Goal: Use online tool/utility: Utilize a website feature to perform a specific function

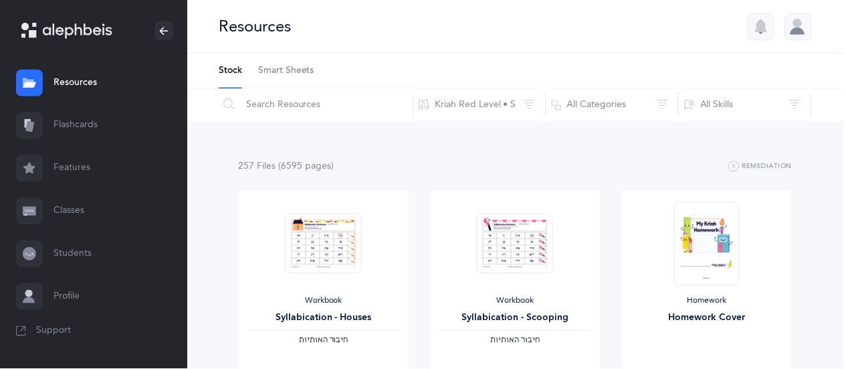
click at [86, 125] on link "Flashcards" at bounding box center [93, 125] width 187 height 43
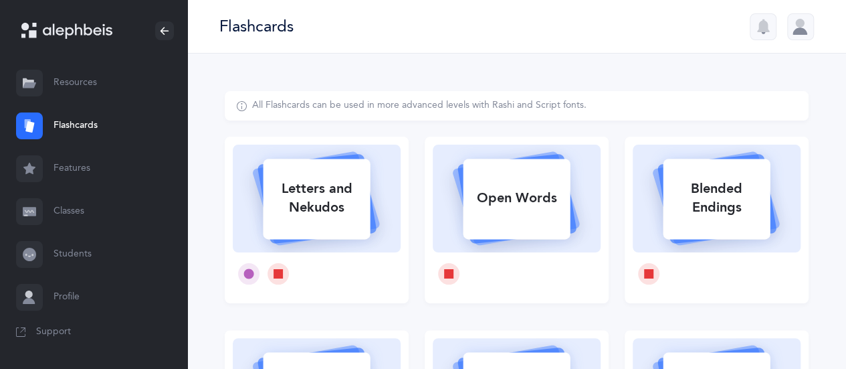
click at [339, 236] on rect at bounding box center [317, 199] width 107 height 80
select select
select select "single"
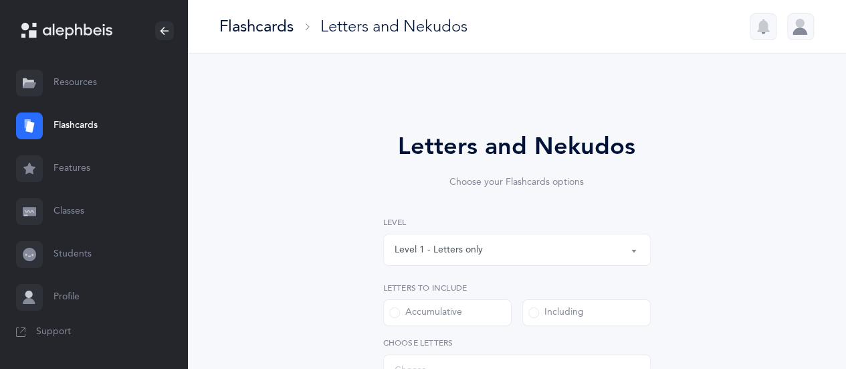
select select "27"
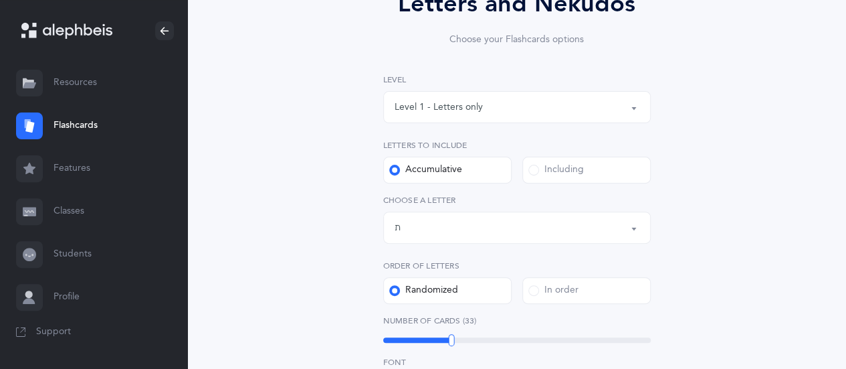
scroll to position [146, 0]
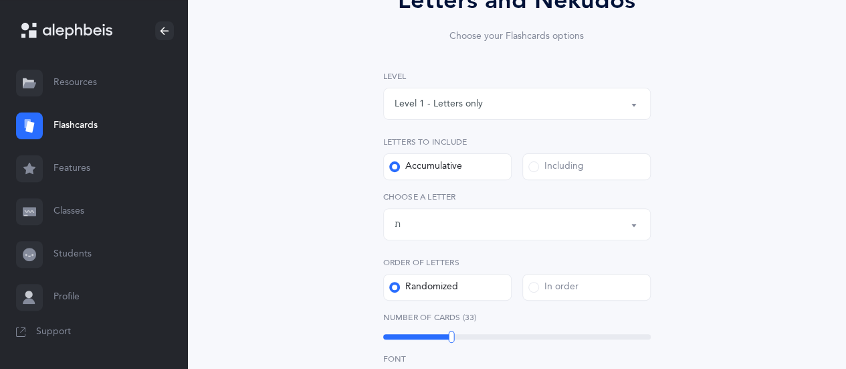
click at [535, 165] on span at bounding box center [534, 166] width 11 height 11
click at [0, 0] on input "Including" at bounding box center [0, 0] width 0 height 0
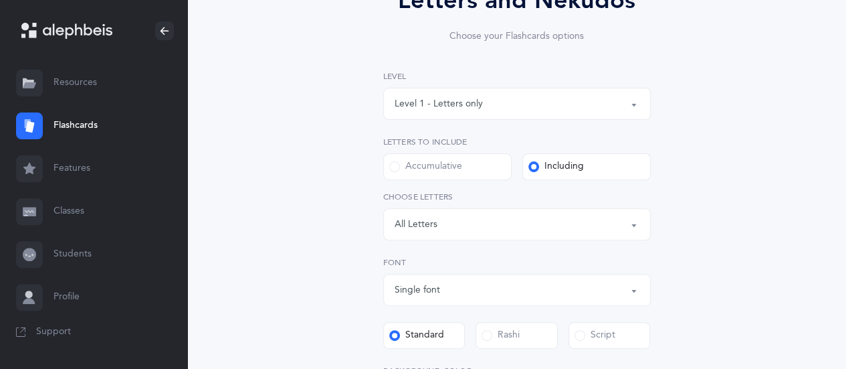
click at [637, 223] on button "Letters: All Letters" at bounding box center [517, 224] width 268 height 32
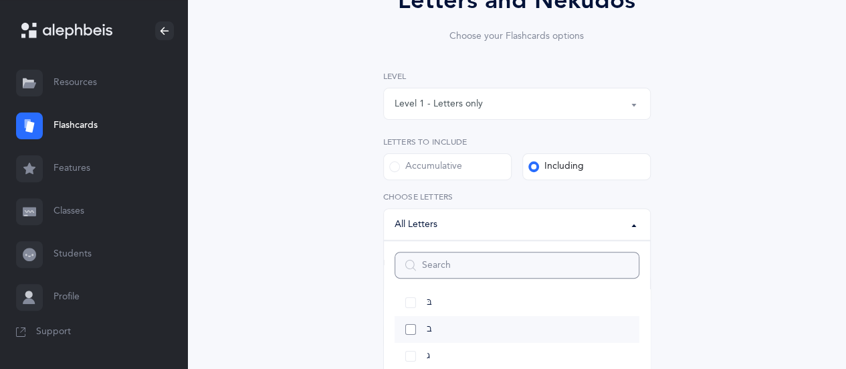
scroll to position [63, 0]
click at [414, 305] on link "בּ" at bounding box center [517, 303] width 245 height 27
click at [412, 300] on link "א" at bounding box center [517, 295] width 245 height 27
select select "1"
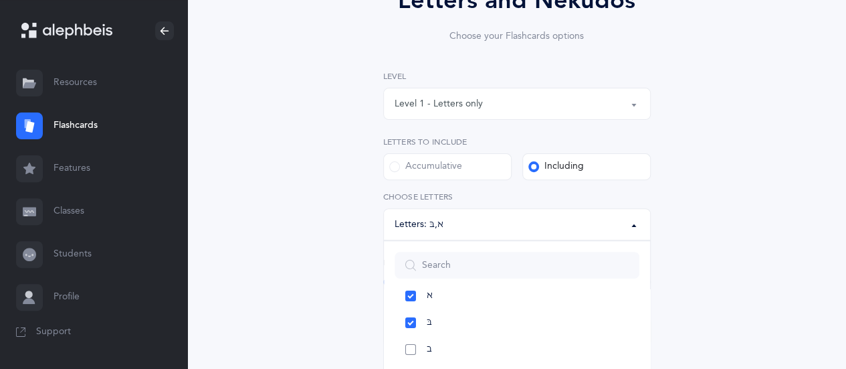
click at [412, 349] on link "ב" at bounding box center [517, 349] width 245 height 27
click at [410, 325] on link "ג" at bounding box center [517, 324] width 245 height 27
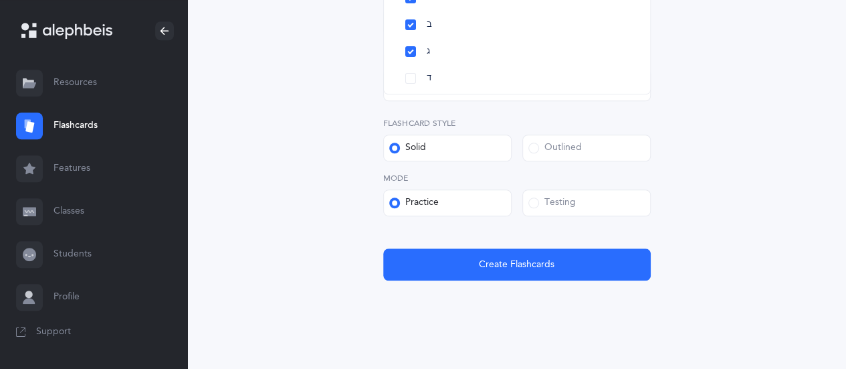
scroll to position [519, 0]
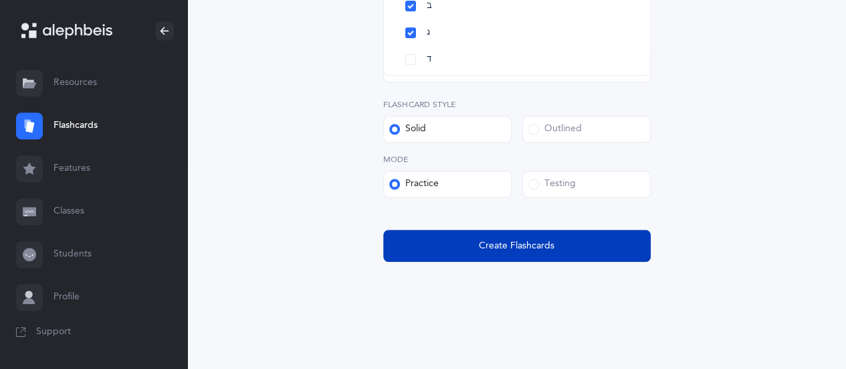
click at [515, 251] on span "Create Flashcards" at bounding box center [517, 246] width 76 height 14
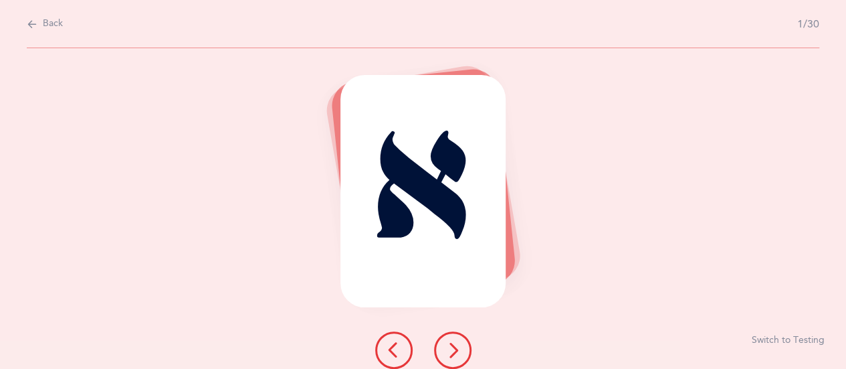
scroll to position [0, 0]
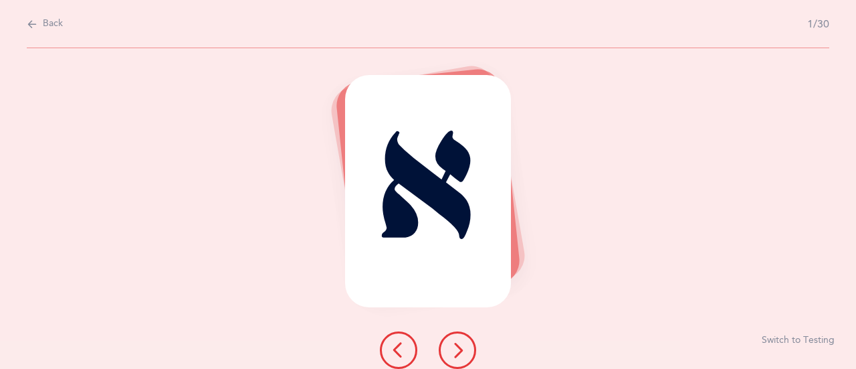
click at [477, 345] on div at bounding box center [428, 349] width 118 height 37
click at [452, 353] on icon at bounding box center [458, 350] width 16 height 16
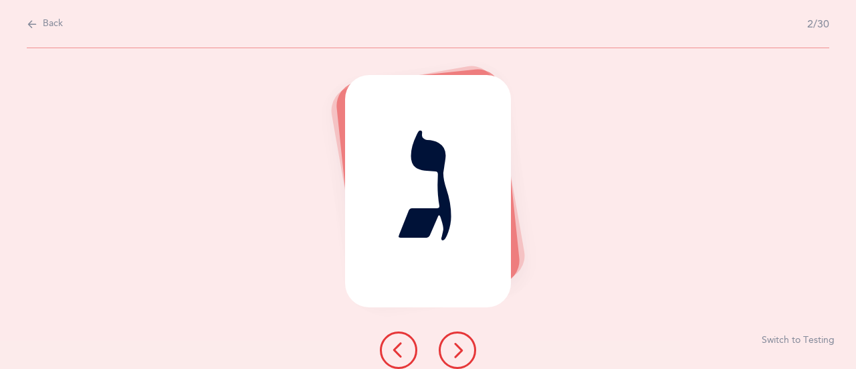
click at [456, 345] on icon at bounding box center [458, 350] width 16 height 16
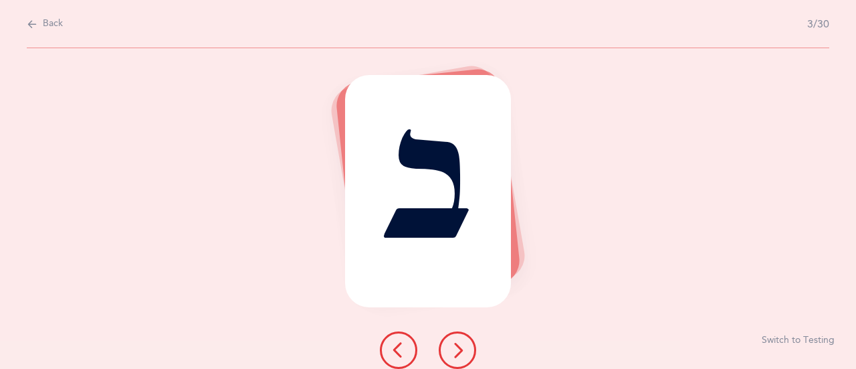
click at [466, 350] on button at bounding box center [457, 349] width 37 height 37
click at [457, 348] on icon at bounding box center [458, 350] width 16 height 16
click at [463, 347] on icon at bounding box center [458, 350] width 16 height 16
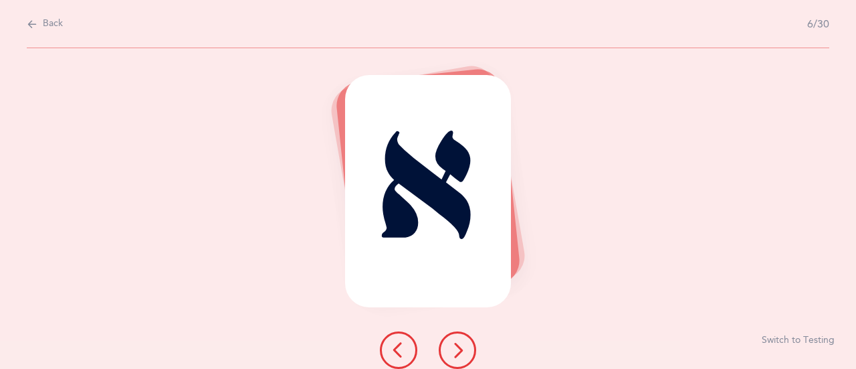
click at [463, 347] on icon at bounding box center [458, 350] width 16 height 16
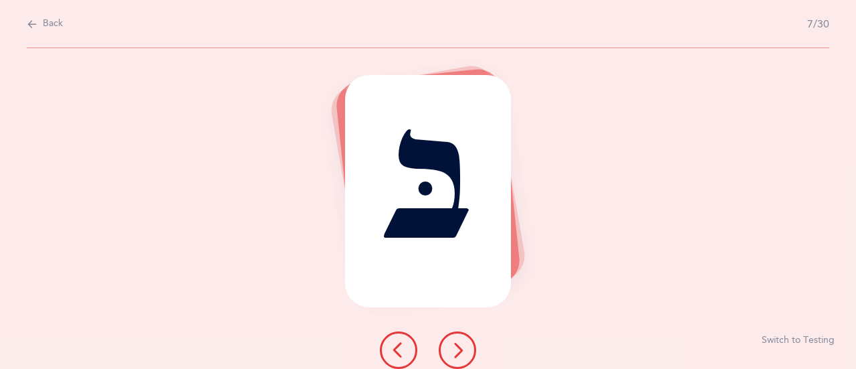
click at [463, 347] on icon at bounding box center [458, 350] width 16 height 16
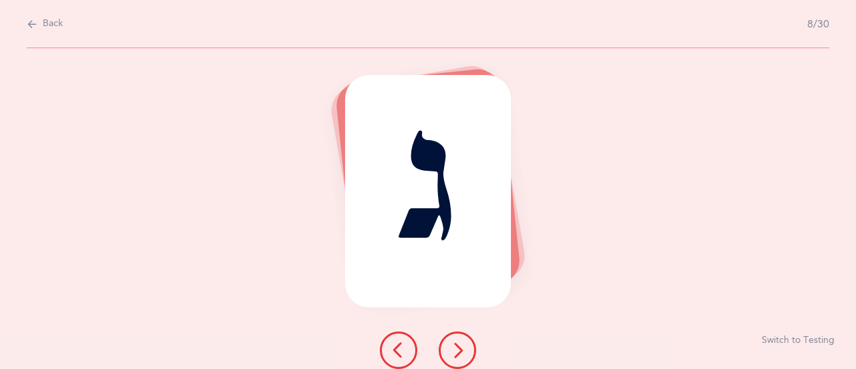
click at [463, 347] on icon at bounding box center [458, 350] width 16 height 16
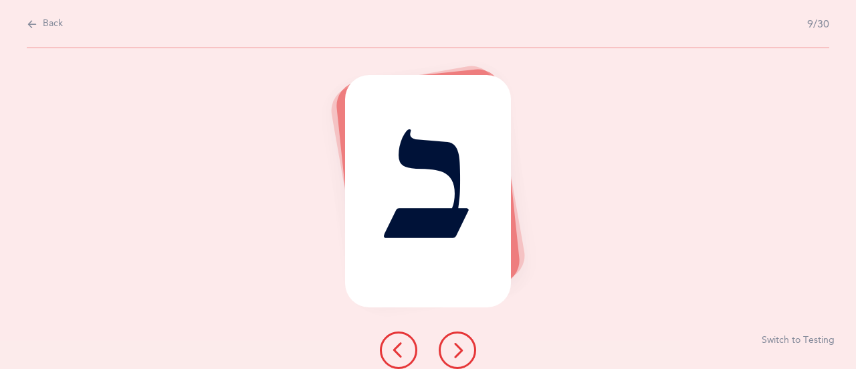
click at [463, 347] on icon at bounding box center [458, 350] width 16 height 16
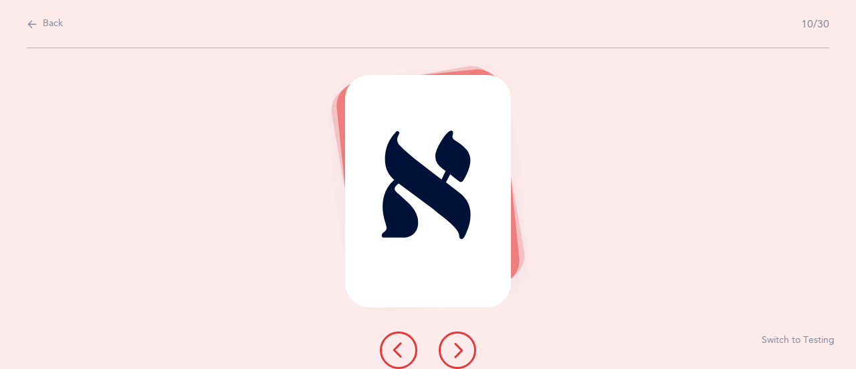
click at [463, 347] on icon at bounding box center [458, 350] width 16 height 16
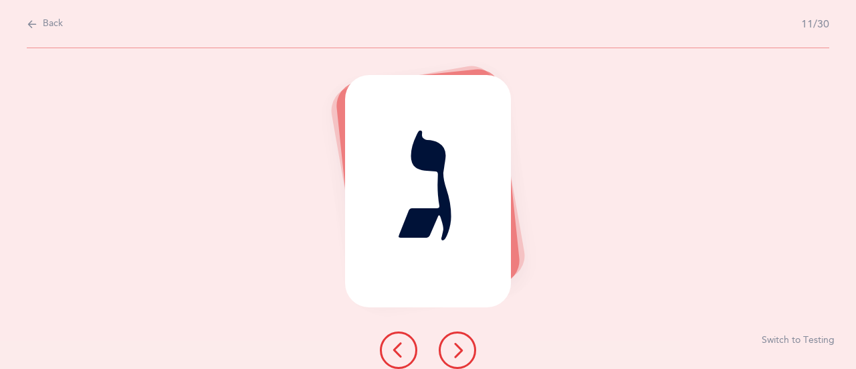
click at [463, 347] on icon at bounding box center [458, 350] width 16 height 16
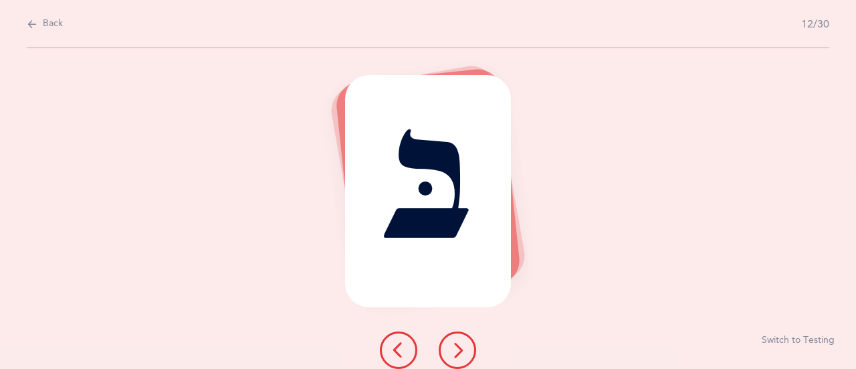
click at [463, 347] on icon at bounding box center [458, 350] width 16 height 16
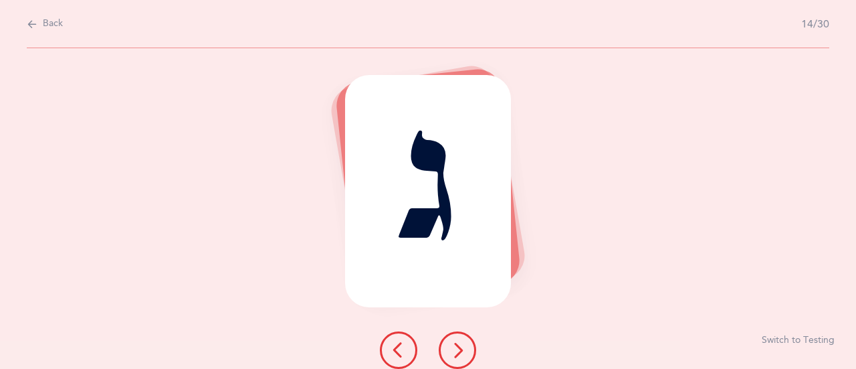
click at [463, 347] on icon at bounding box center [458, 350] width 16 height 16
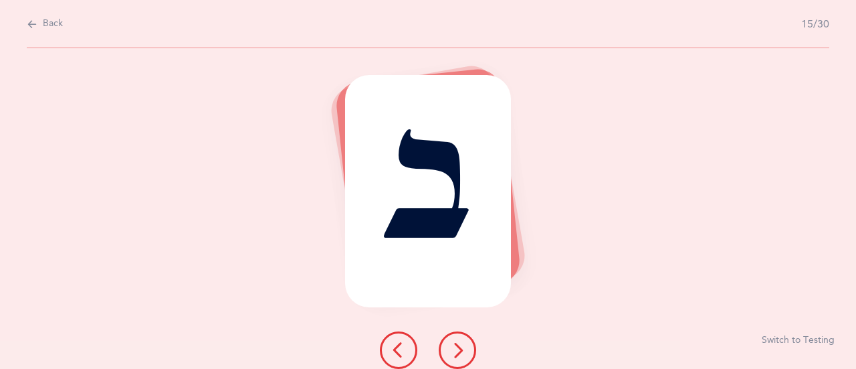
click at [463, 347] on icon at bounding box center [458, 350] width 16 height 16
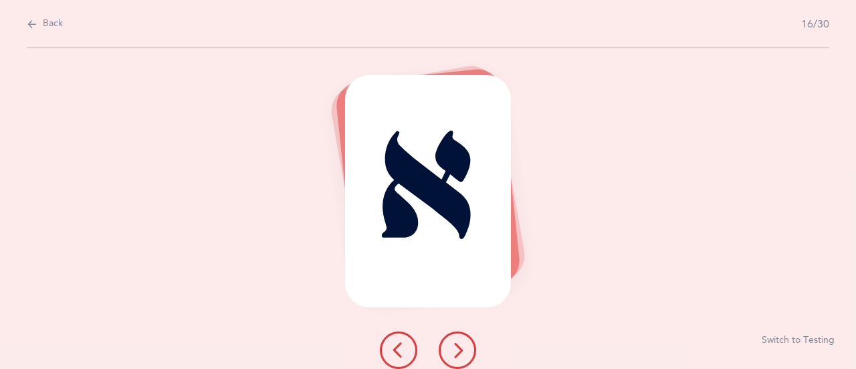
click at [463, 347] on icon at bounding box center [458, 350] width 16 height 16
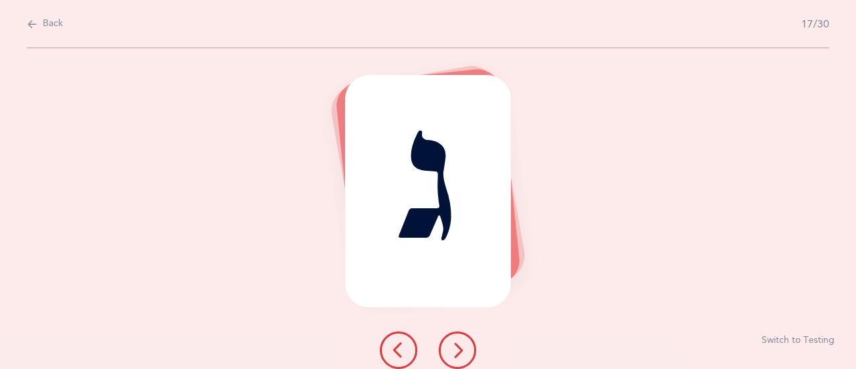
click at [463, 347] on icon at bounding box center [458, 350] width 16 height 16
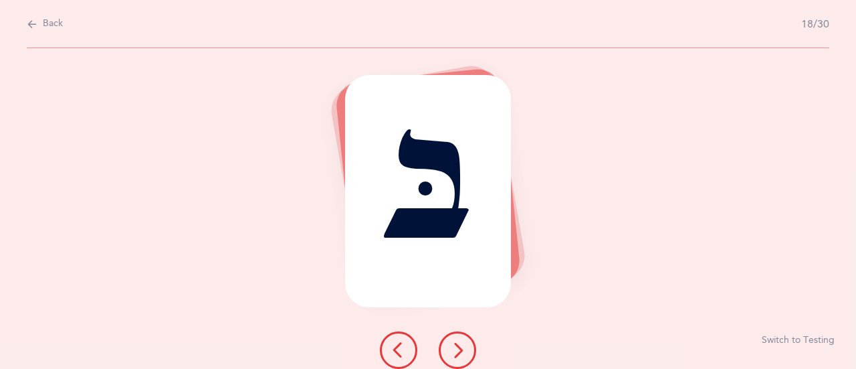
click at [463, 347] on icon at bounding box center [458, 350] width 16 height 16
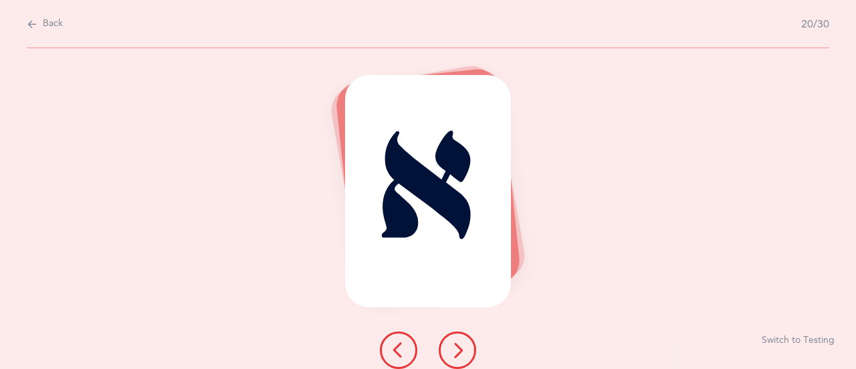
click at [463, 347] on icon at bounding box center [458, 350] width 16 height 16
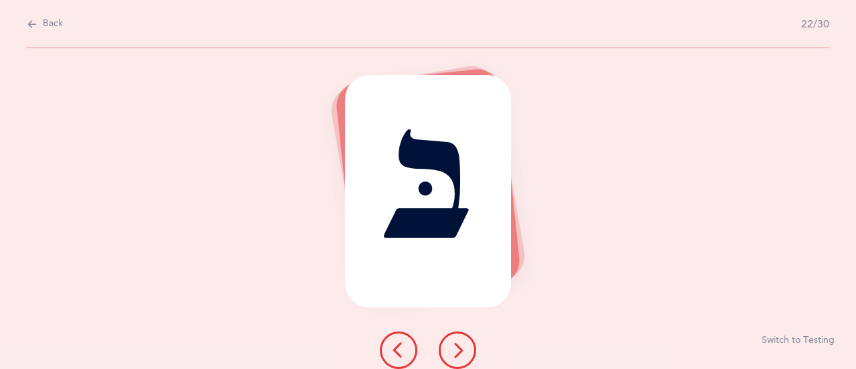
click at [463, 347] on icon at bounding box center [458, 350] width 16 height 16
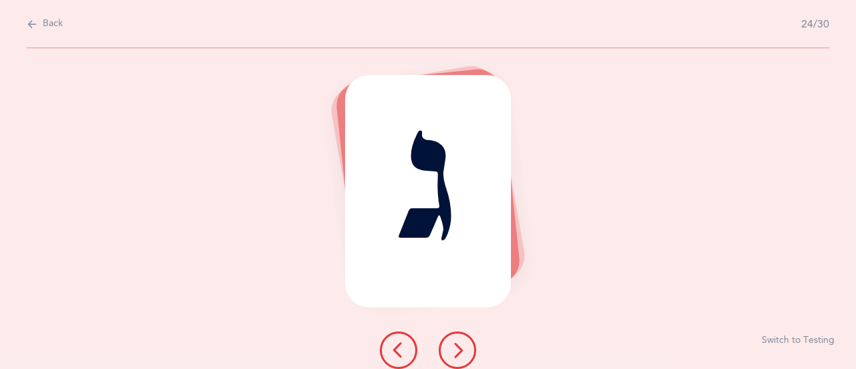
click at [463, 347] on icon at bounding box center [458, 350] width 16 height 16
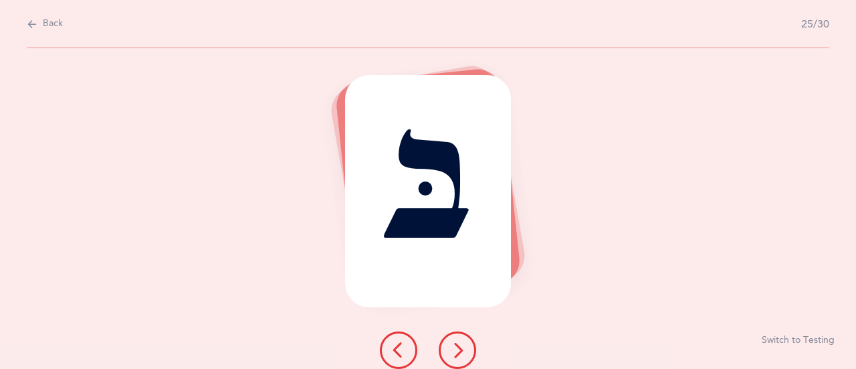
click at [463, 347] on icon at bounding box center [458, 350] width 16 height 16
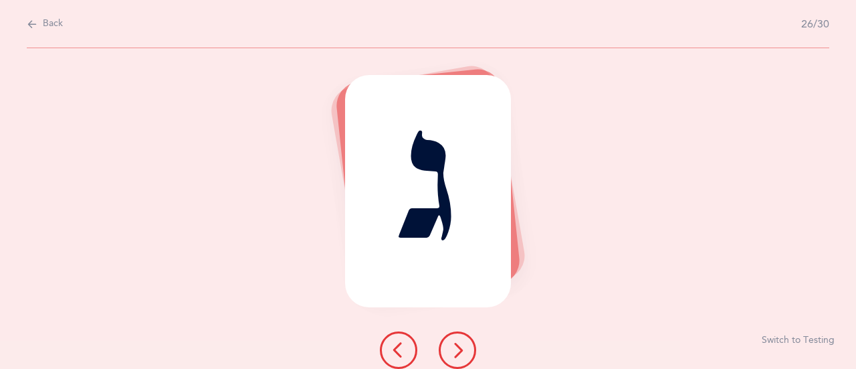
click at [463, 347] on icon at bounding box center [458, 350] width 16 height 16
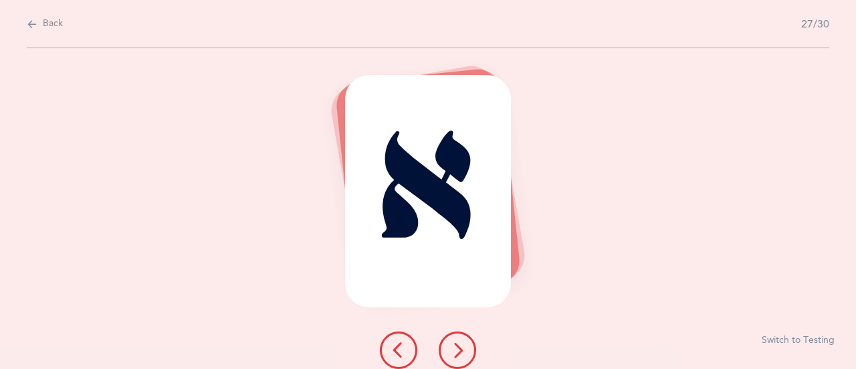
click at [463, 347] on icon at bounding box center [458, 350] width 16 height 16
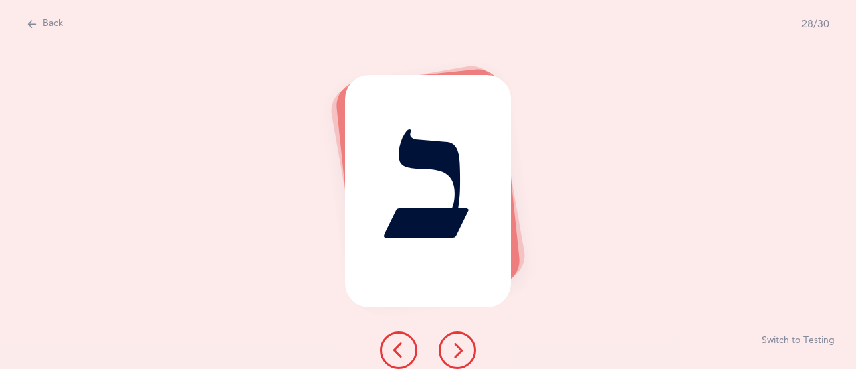
click at [463, 347] on icon at bounding box center [458, 350] width 16 height 16
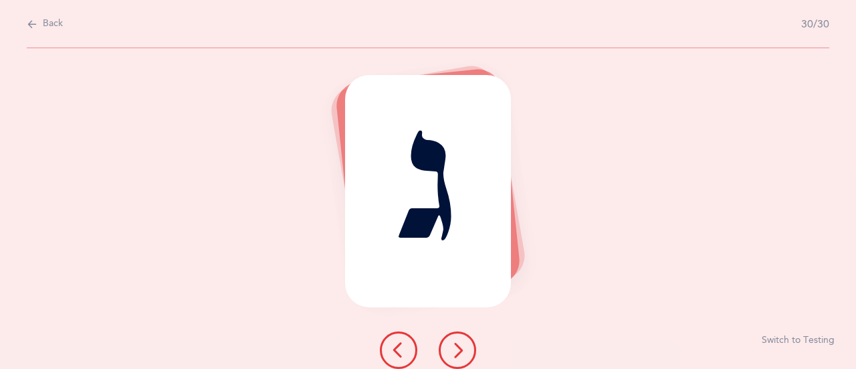
click at [463, 347] on icon at bounding box center [458, 350] width 16 height 16
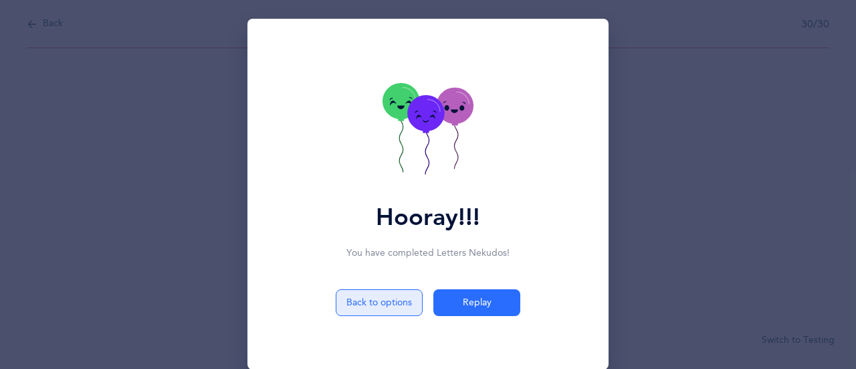
click at [375, 300] on button "Back to options" at bounding box center [379, 302] width 87 height 27
select select "1"
select select "single"
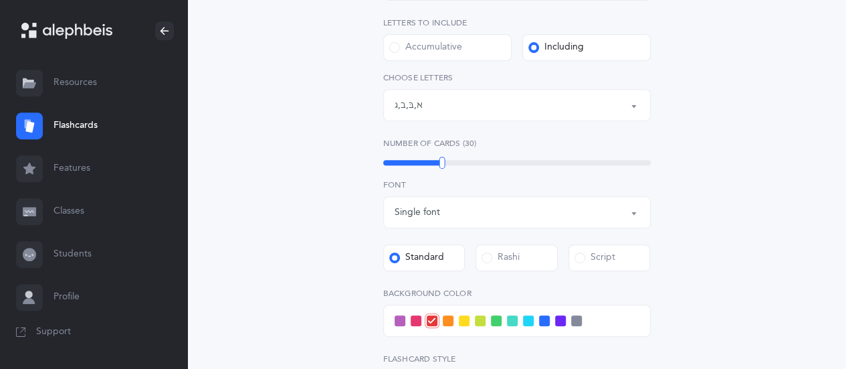
scroll to position [270, 0]
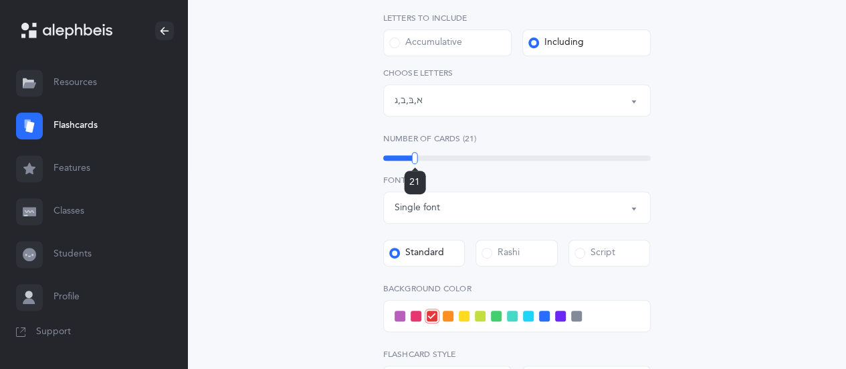
click at [415, 158] on div "21" at bounding box center [517, 157] width 268 height 5
click at [412, 158] on div at bounding box center [413, 158] width 6 height 12
click at [559, 319] on span at bounding box center [560, 315] width 11 height 11
click at [0, 0] on input "checkbox" at bounding box center [0, 0] width 0 height 0
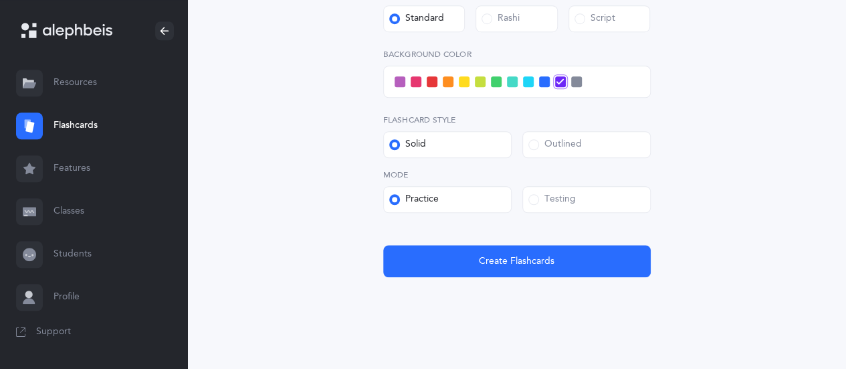
scroll to position [505, 0]
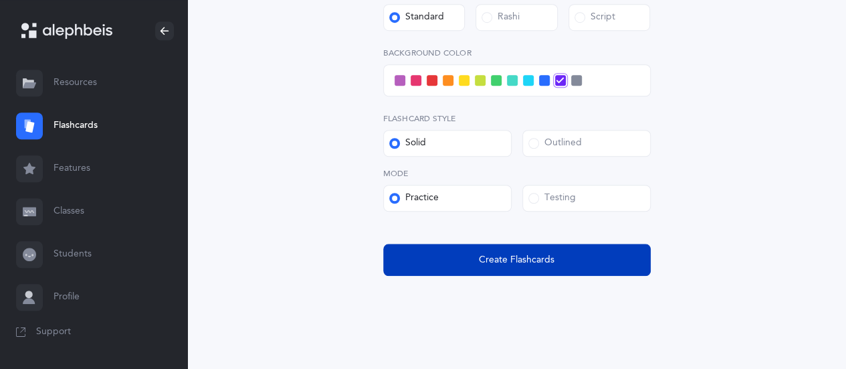
click at [512, 264] on span "Create Flashcards" at bounding box center [517, 260] width 76 height 14
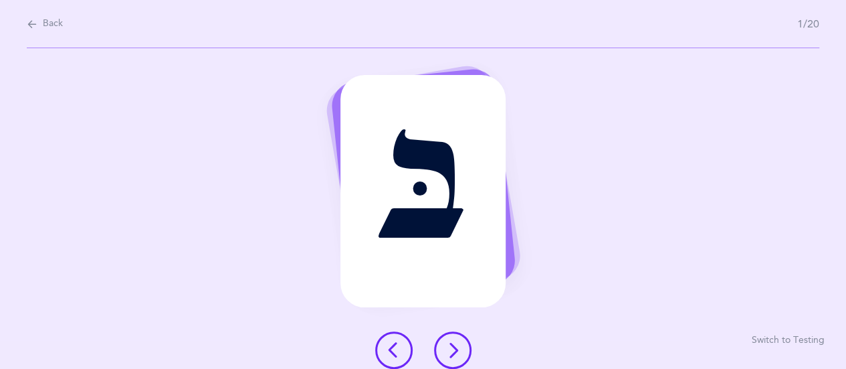
scroll to position [0, 0]
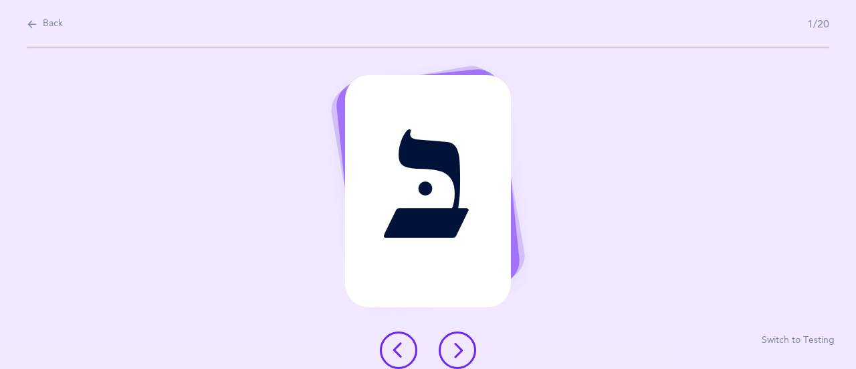
click at [457, 355] on icon at bounding box center [458, 350] width 16 height 16
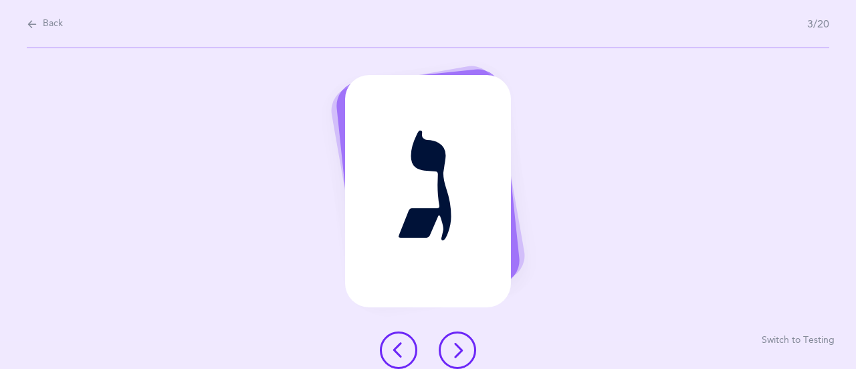
click at [457, 355] on icon at bounding box center [458, 350] width 16 height 16
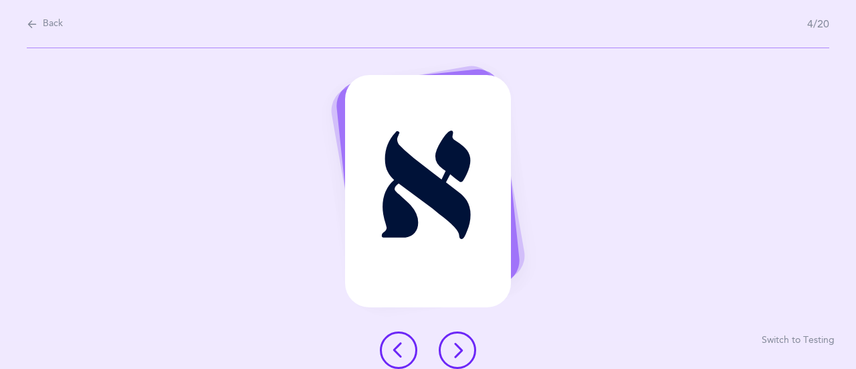
click at [457, 355] on icon at bounding box center [458, 350] width 16 height 16
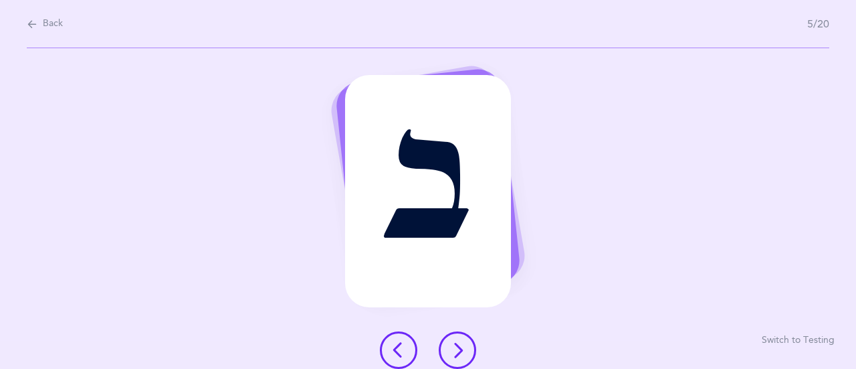
click at [457, 355] on icon at bounding box center [458, 350] width 16 height 16
click at [52, 27] on span "Back" at bounding box center [53, 23] width 20 height 13
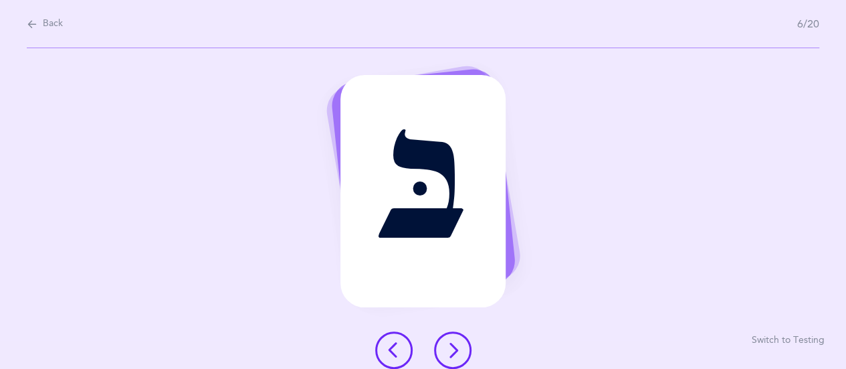
select select "1"
select select "single"
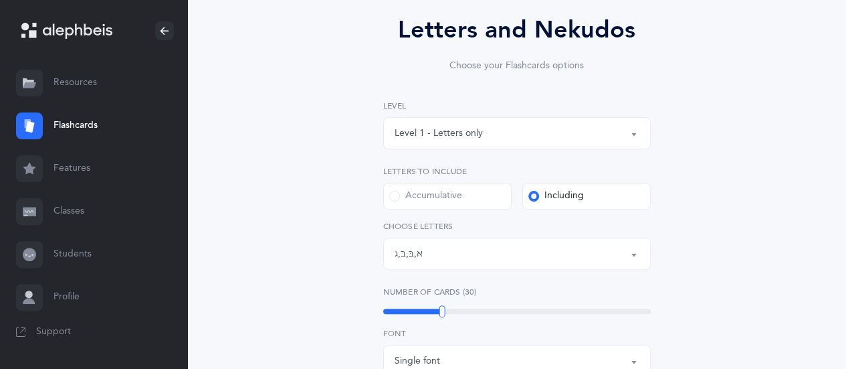
scroll to position [119, 0]
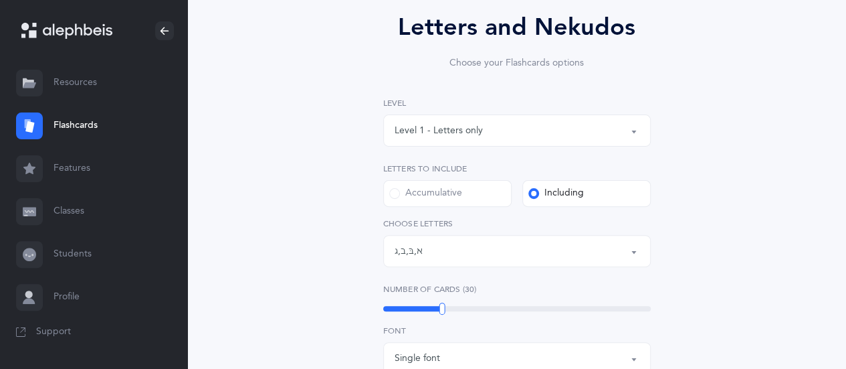
click at [641, 250] on button "Letters: א , בּ , ב , ג" at bounding box center [517, 251] width 268 height 32
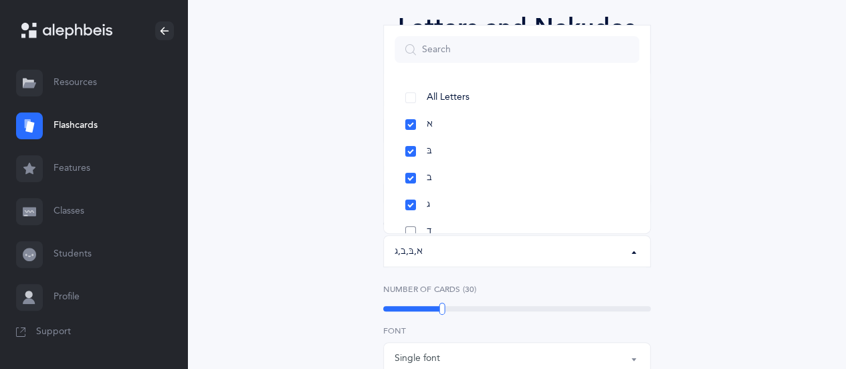
click at [406, 232] on link "ד" at bounding box center [517, 231] width 245 height 27
click at [719, 201] on div "Letters and Nekudos Choose your Flashcards options Level 1 - Letters only Level…" at bounding box center [517, 343] width 584 height 743
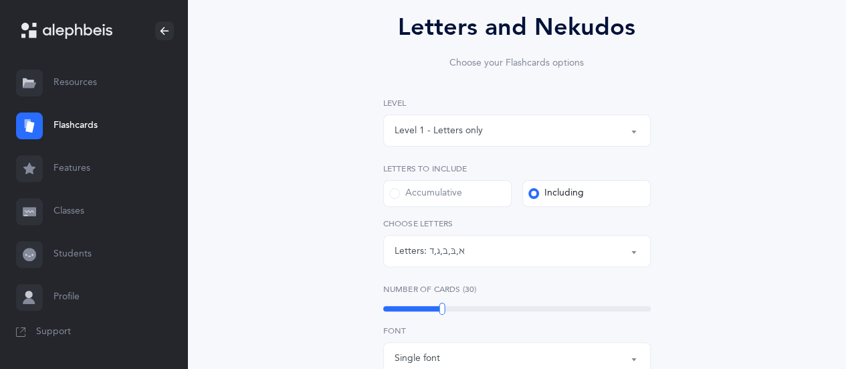
click at [414, 310] on div "30" at bounding box center [517, 308] width 268 height 5
click at [745, 238] on div "Letters and Nekudos Choose your Flashcards options Level 1 - Letters only Level…" at bounding box center [517, 343] width 584 height 743
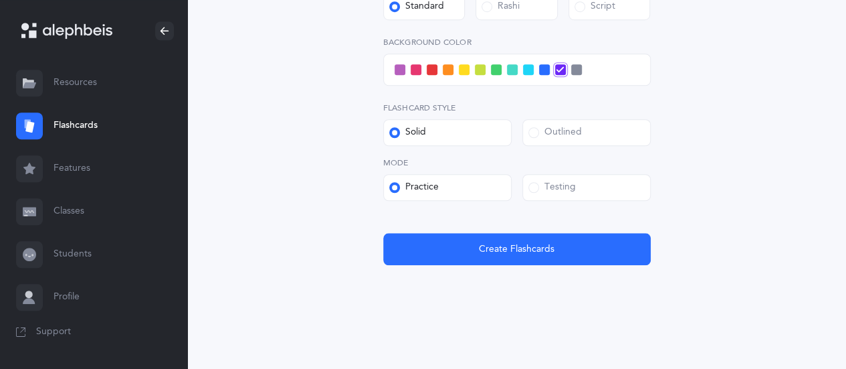
scroll to position [519, 0]
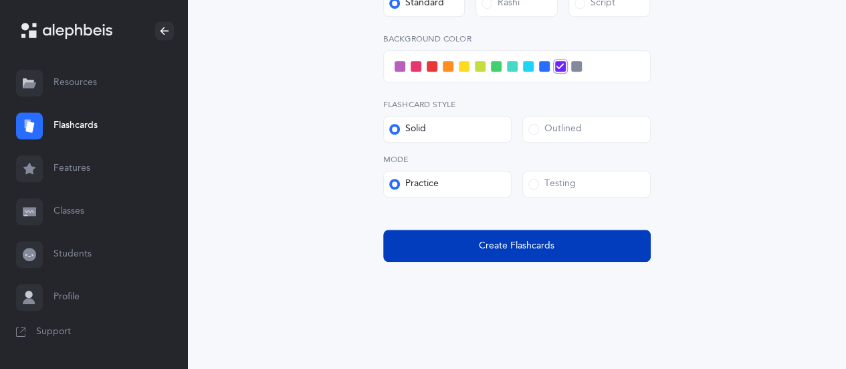
click at [500, 247] on span "Create Flashcards" at bounding box center [517, 246] width 76 height 14
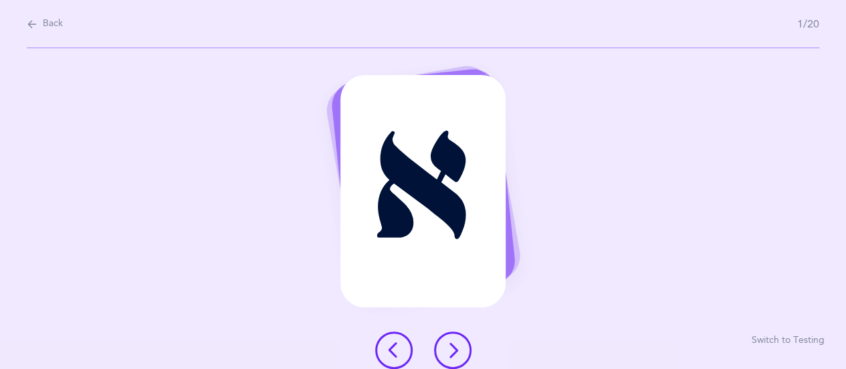
scroll to position [0, 0]
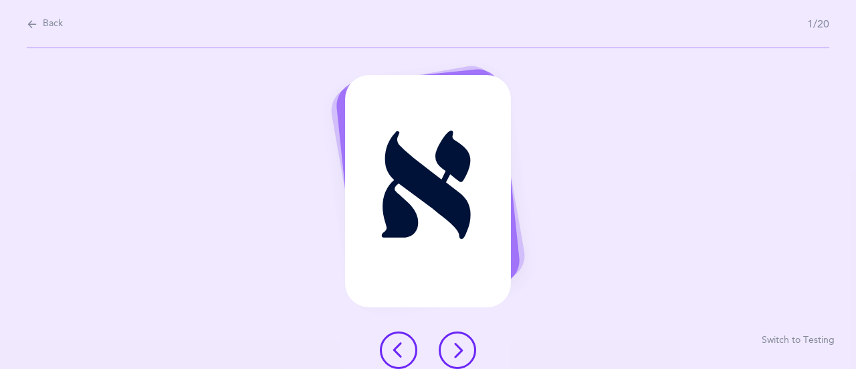
click at [462, 348] on icon at bounding box center [458, 350] width 16 height 16
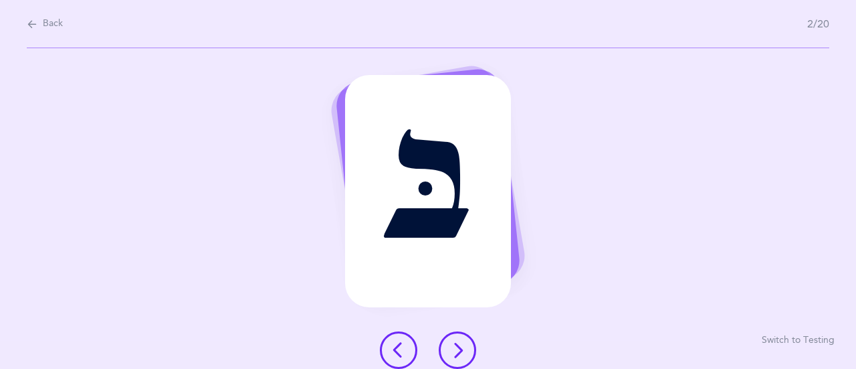
click at [462, 348] on icon at bounding box center [458, 350] width 16 height 16
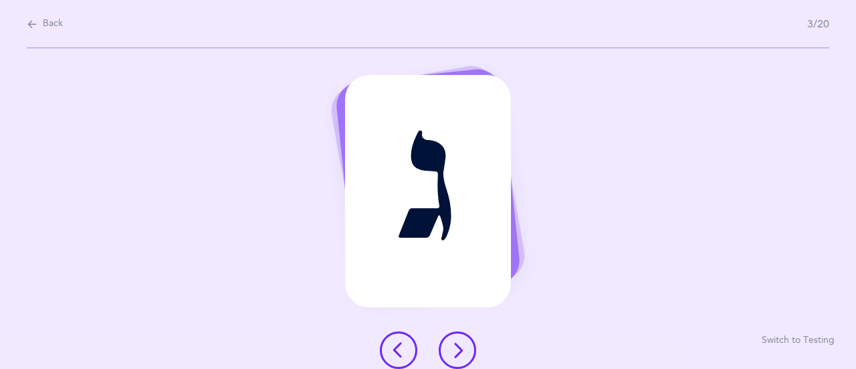
click at [462, 348] on icon at bounding box center [458, 350] width 16 height 16
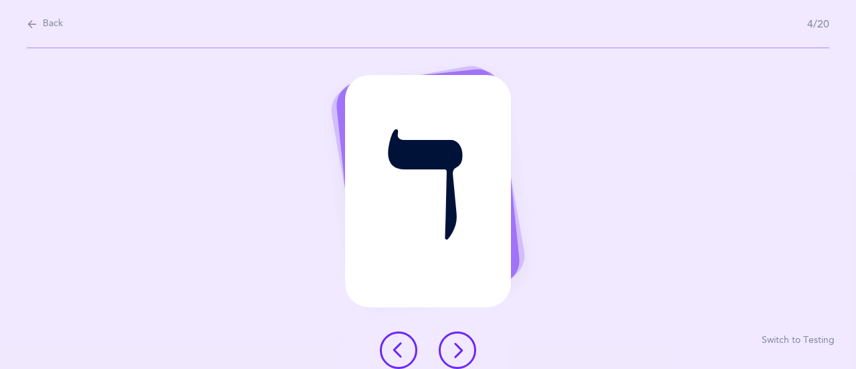
click at [462, 348] on icon at bounding box center [458, 350] width 16 height 16
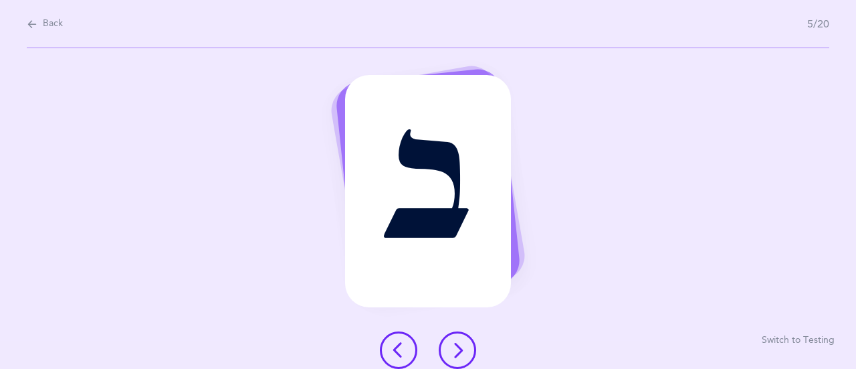
click at [462, 348] on icon at bounding box center [458, 350] width 16 height 16
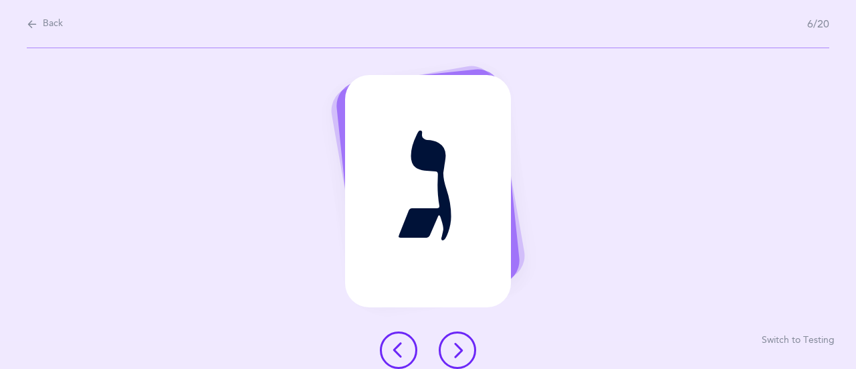
click at [462, 348] on icon at bounding box center [458, 350] width 16 height 16
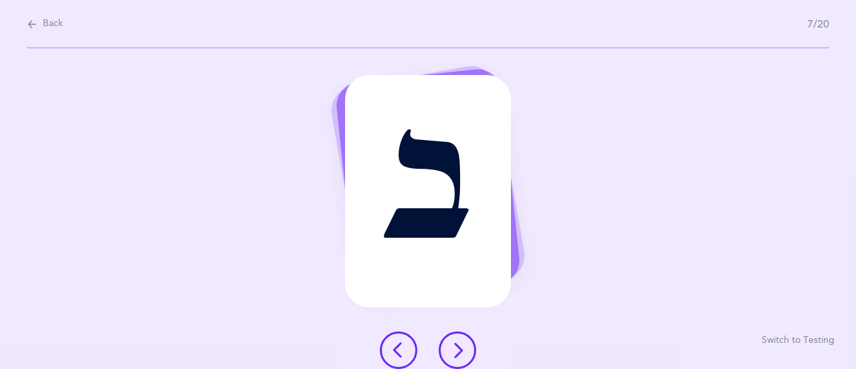
click at [462, 348] on icon at bounding box center [458, 350] width 16 height 16
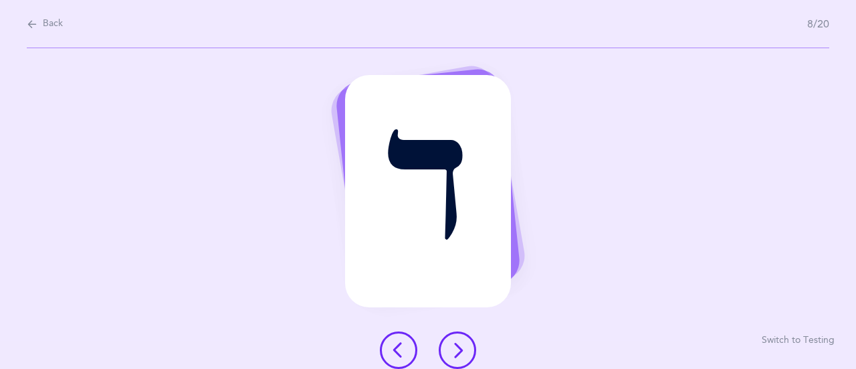
click at [462, 348] on icon at bounding box center [458, 350] width 16 height 16
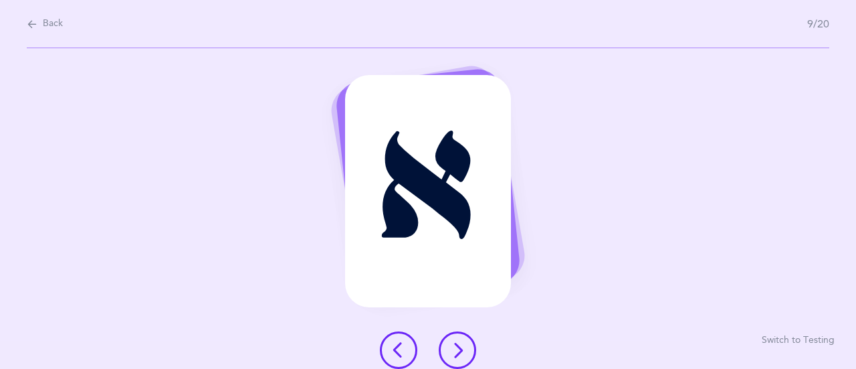
click at [462, 348] on icon at bounding box center [458, 350] width 16 height 16
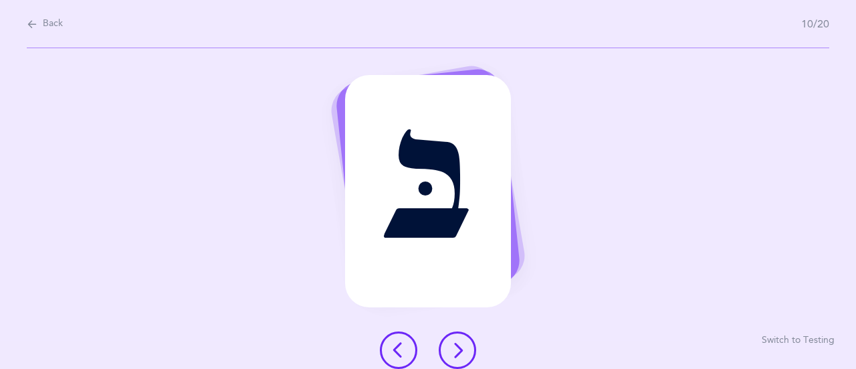
click at [462, 348] on icon at bounding box center [458, 350] width 16 height 16
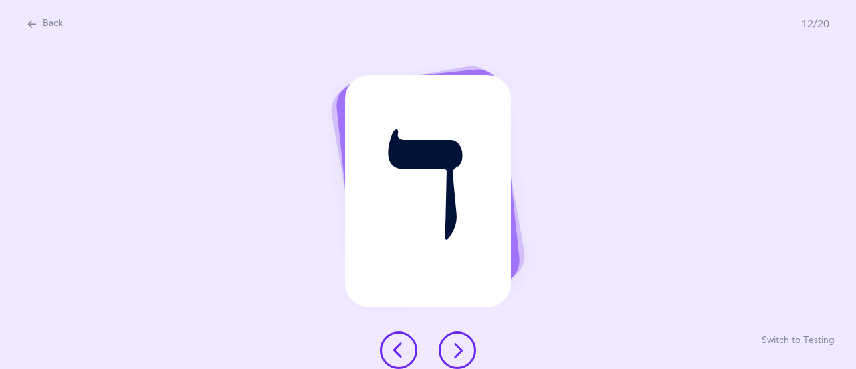
click at [462, 348] on icon at bounding box center [458, 350] width 16 height 16
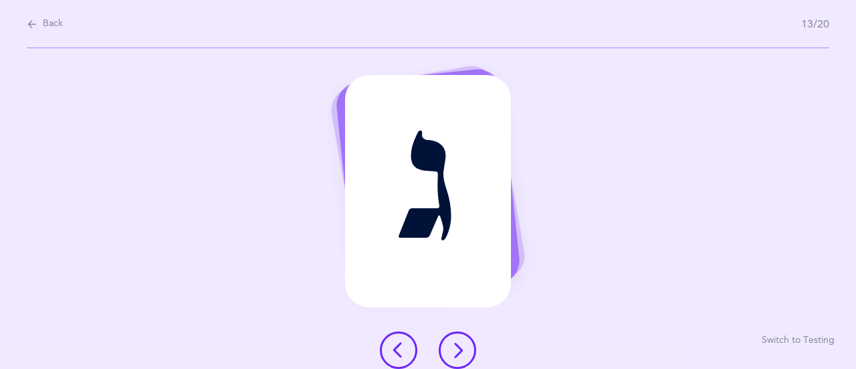
click at [462, 348] on icon at bounding box center [458, 350] width 16 height 16
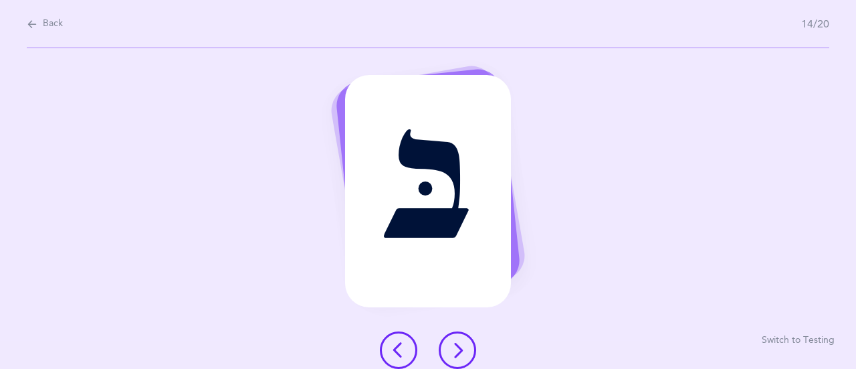
click at [462, 348] on icon at bounding box center [458, 350] width 16 height 16
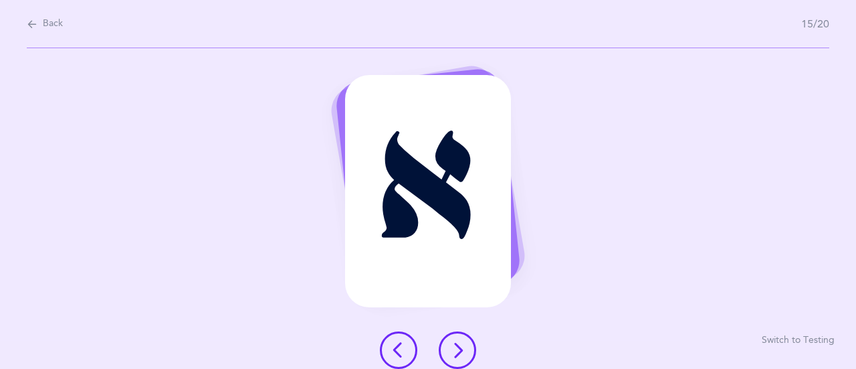
click at [462, 348] on icon at bounding box center [458, 350] width 16 height 16
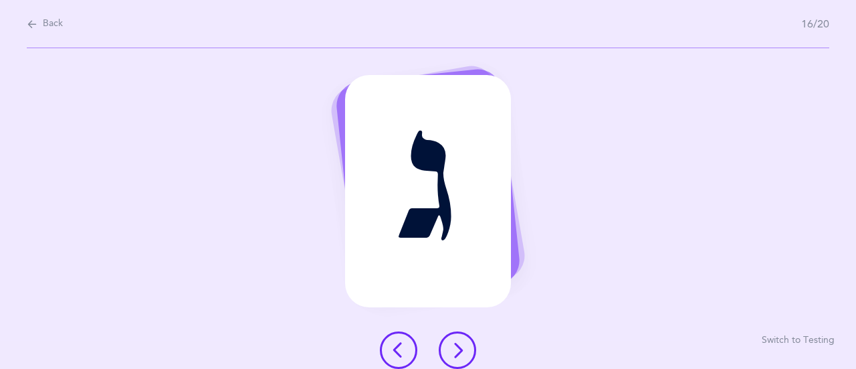
click at [462, 348] on icon at bounding box center [458, 350] width 16 height 16
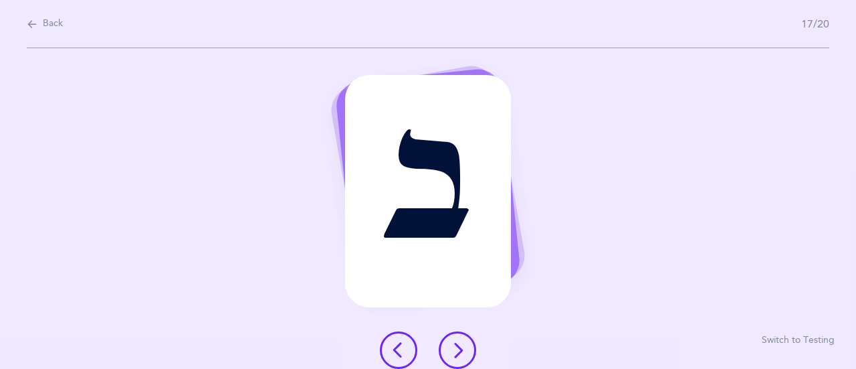
click at [462, 348] on icon at bounding box center [458, 350] width 16 height 16
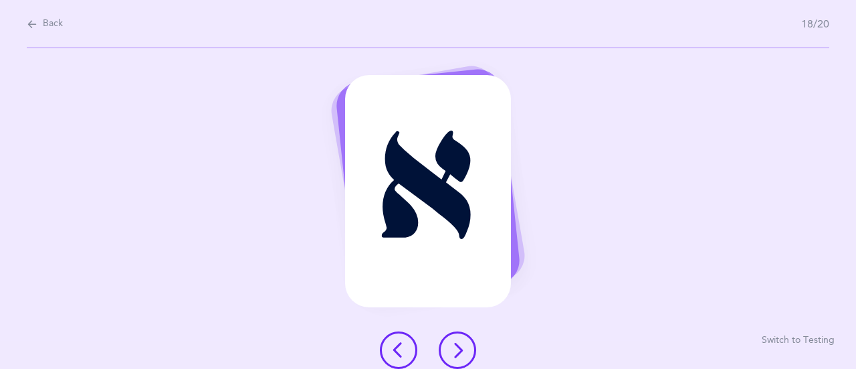
click at [462, 348] on icon at bounding box center [458, 350] width 16 height 16
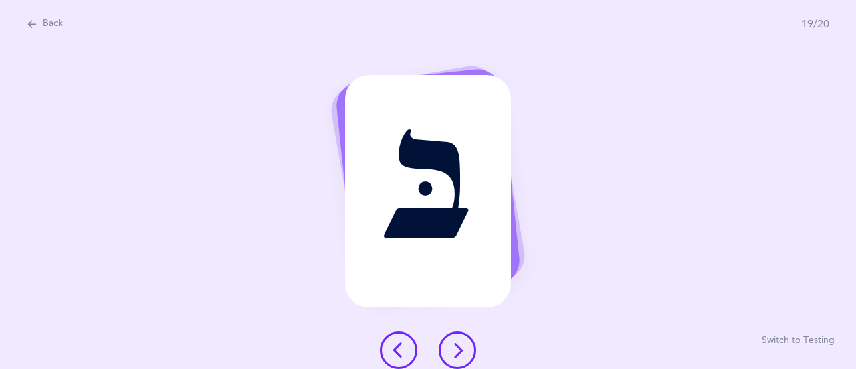
click at [462, 348] on icon at bounding box center [458, 350] width 16 height 16
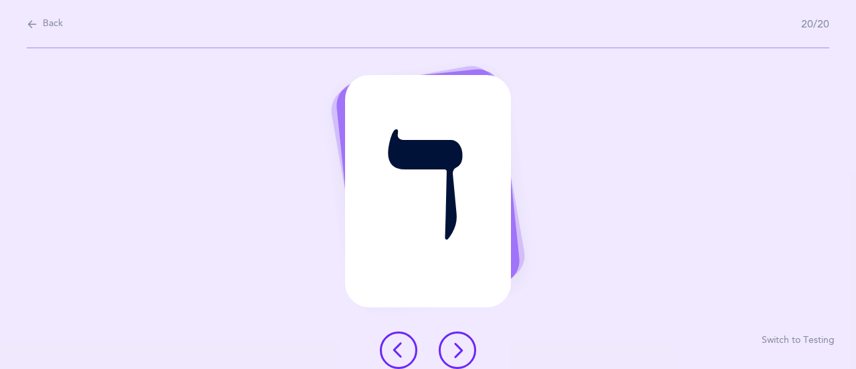
click at [462, 348] on icon at bounding box center [458, 350] width 16 height 16
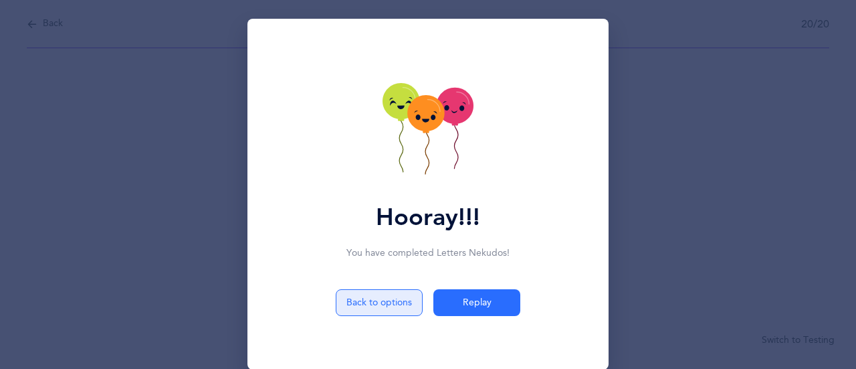
click at [387, 302] on button "Back to options" at bounding box center [379, 302] width 87 height 27
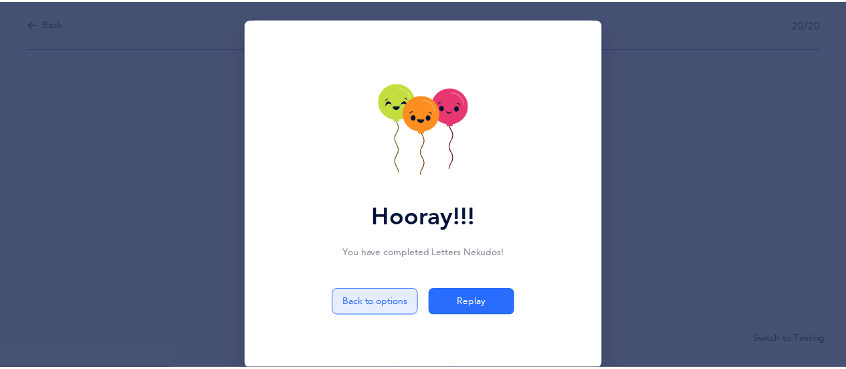
select select "1"
select select "single"
